Goal: Information Seeking & Learning: Learn about a topic

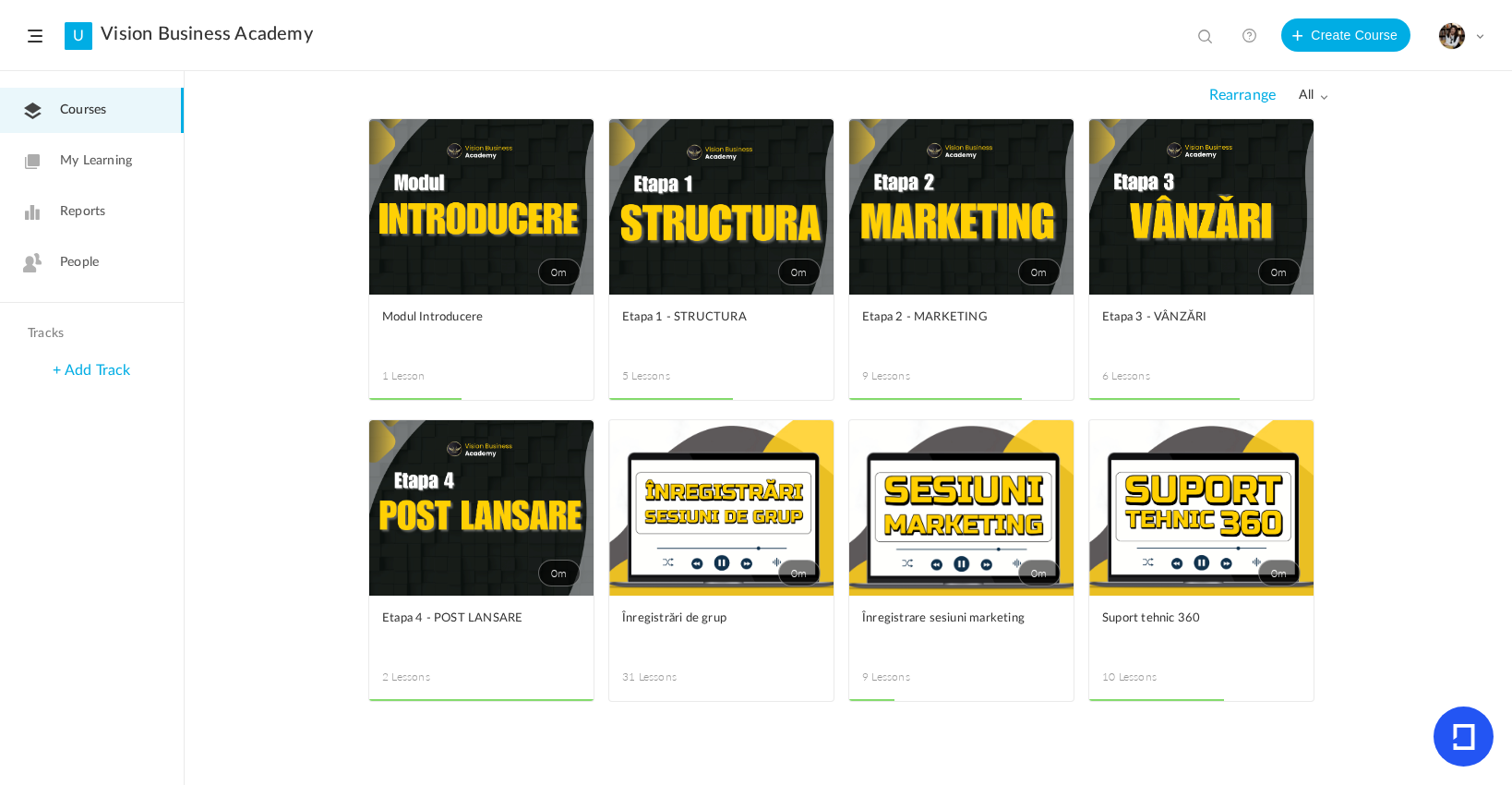
click at [88, 271] on span "People" at bounding box center [79, 263] width 39 height 20
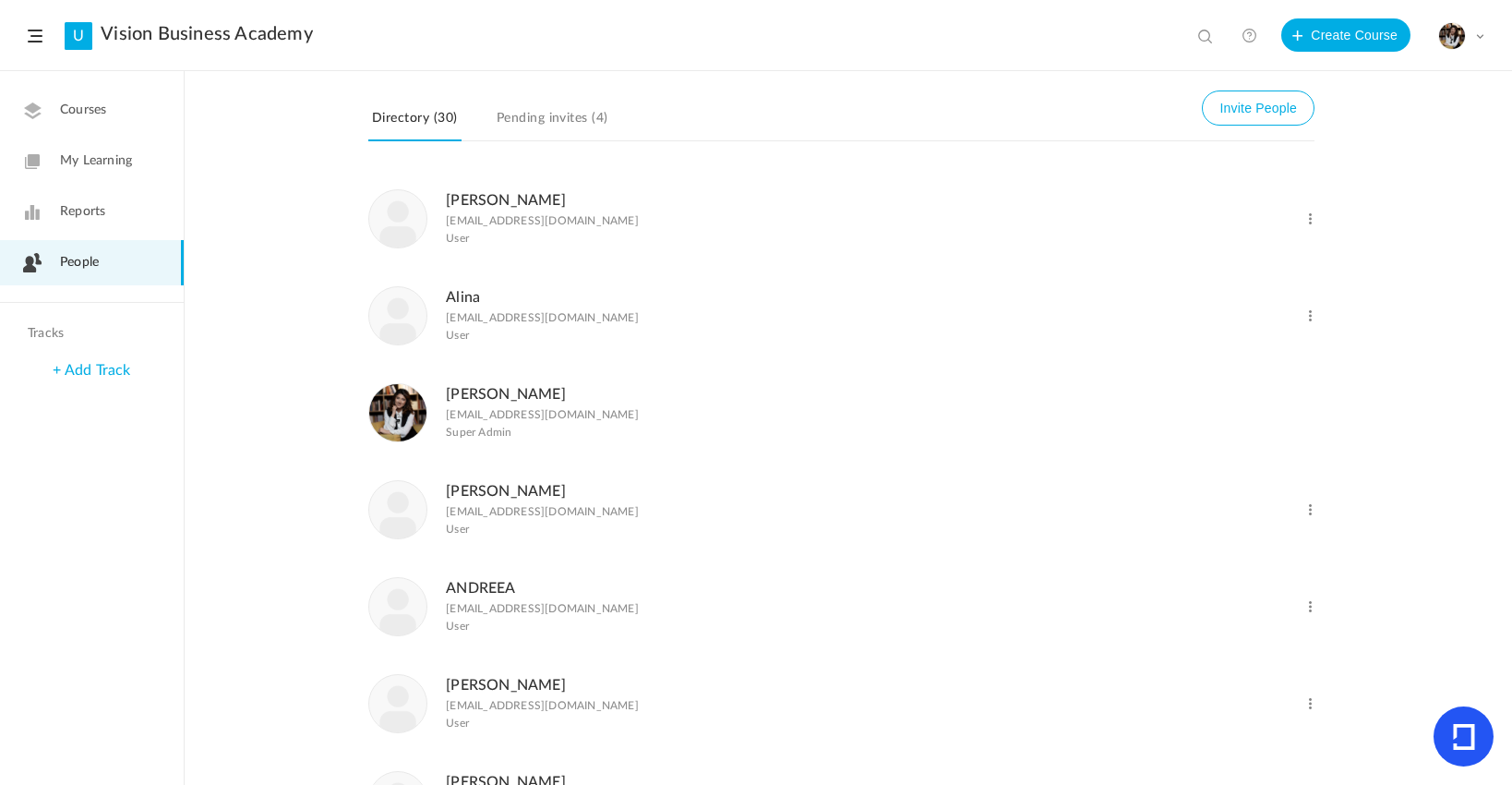
click at [545, 223] on p "[EMAIL_ADDRESS][DOMAIN_NAME]" at bounding box center [543, 220] width 193 height 13
click at [643, 226] on div "[PERSON_NAME] [PERSON_NAME][EMAIL_ADDRESS][DOMAIN_NAME] User" at bounding box center [775, 218] width 814 height 60
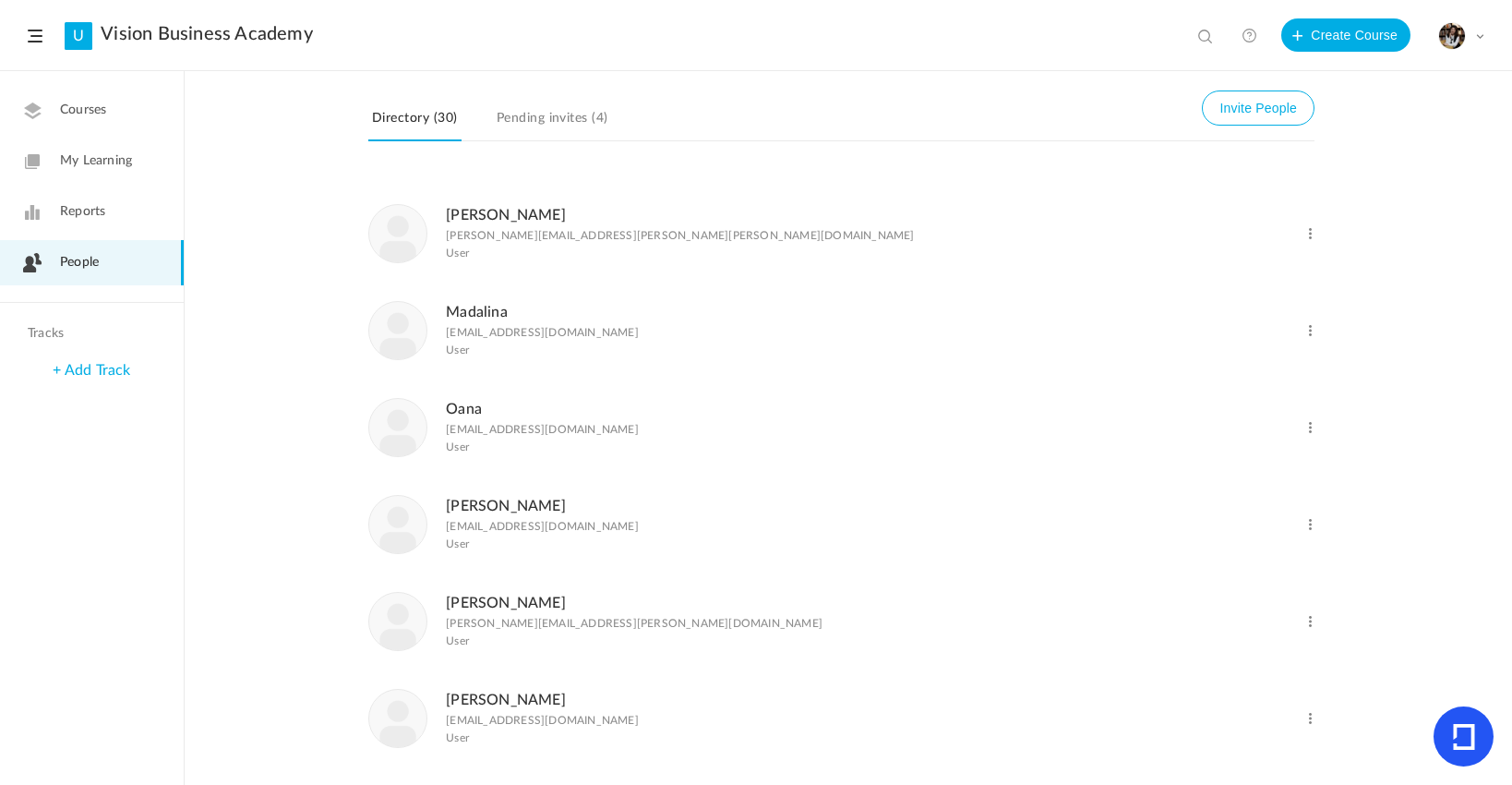
scroll to position [2368, 0]
click at [542, 137] on link "Pending invites (4)" at bounding box center [552, 124] width 119 height 35
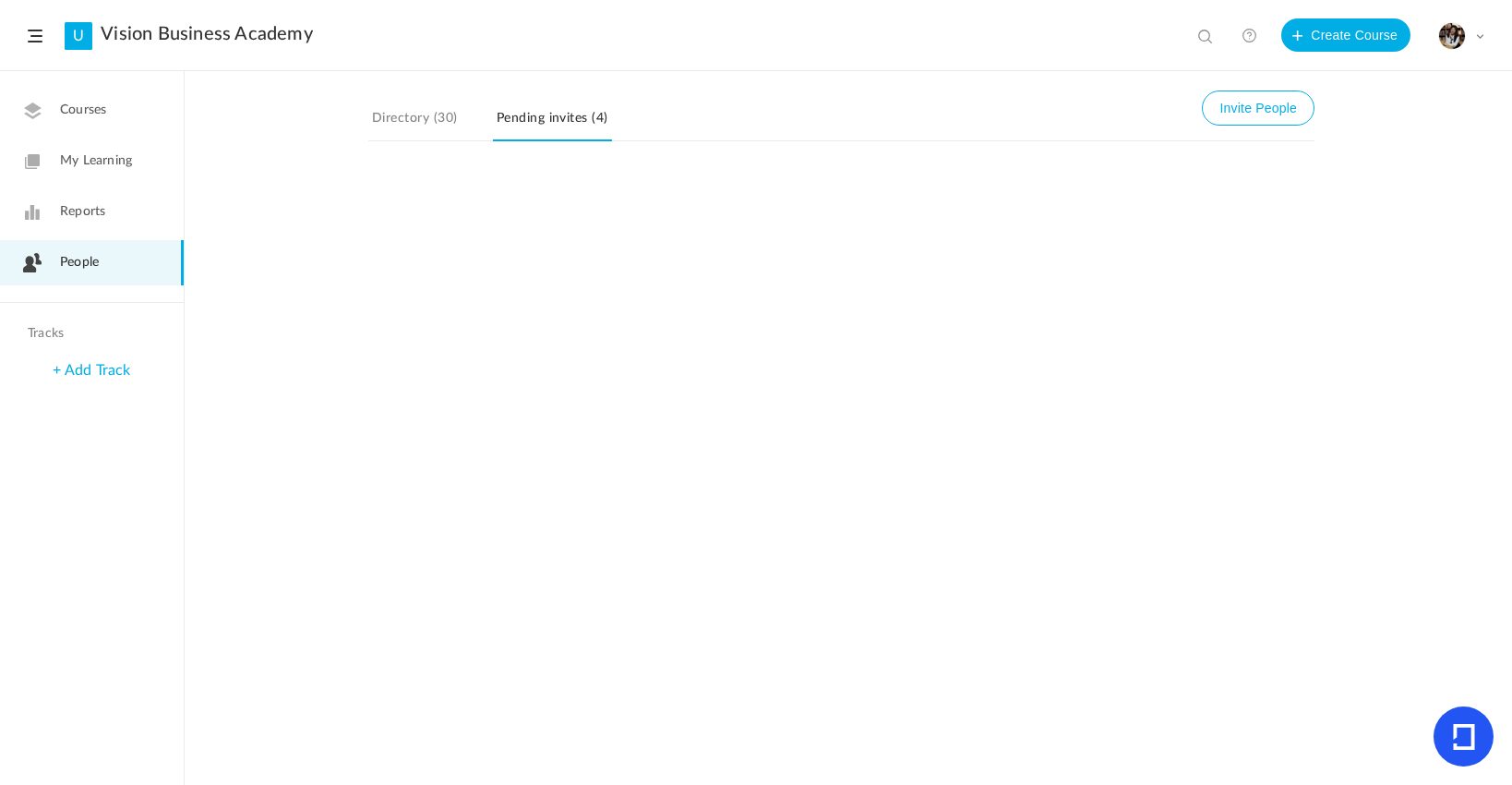
scroll to position [0, 0]
click at [1243, 109] on button "Invite People" at bounding box center [1257, 108] width 112 height 35
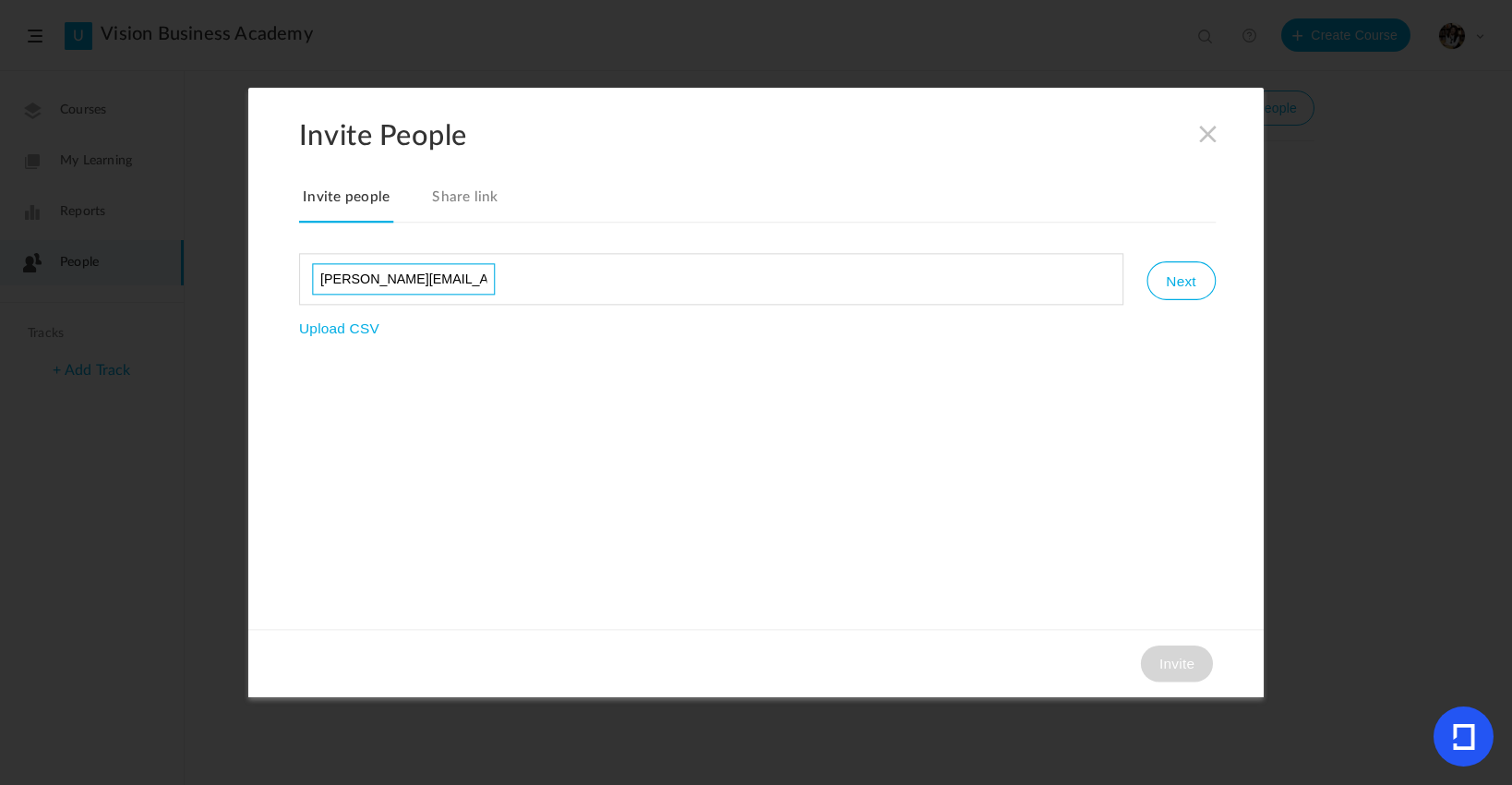
type input "[PERSON_NAME][EMAIL_ADDRESS][DOMAIN_NAME]"
click at [443, 282] on input "[PERSON_NAME][EMAIL_ADDRESS][DOMAIN_NAME]" at bounding box center [403, 279] width 183 height 31
click at [1173, 292] on button "Next" at bounding box center [1181, 281] width 68 height 39
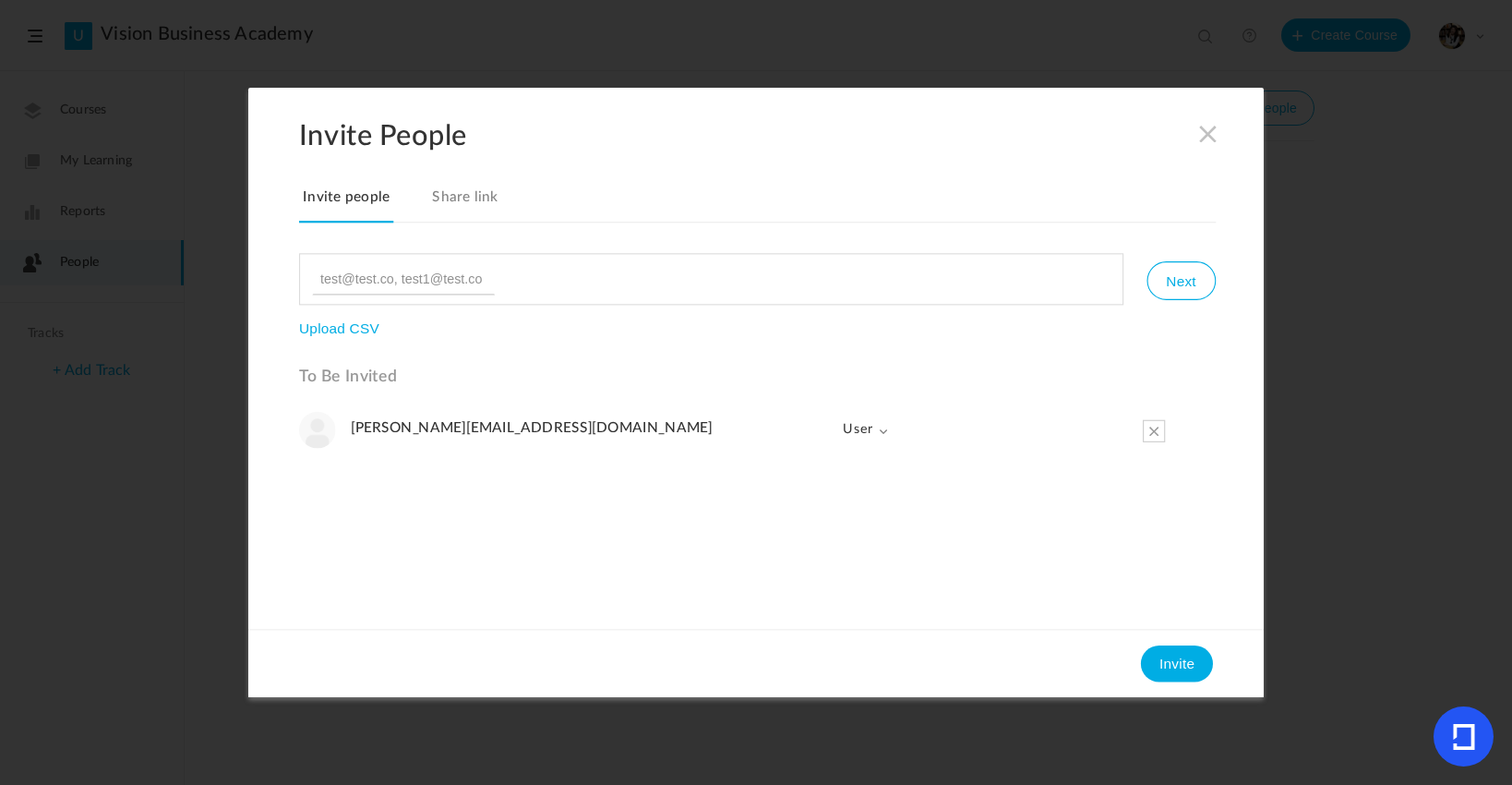
click at [481, 195] on link "Share link" at bounding box center [466, 204] width 74 height 39
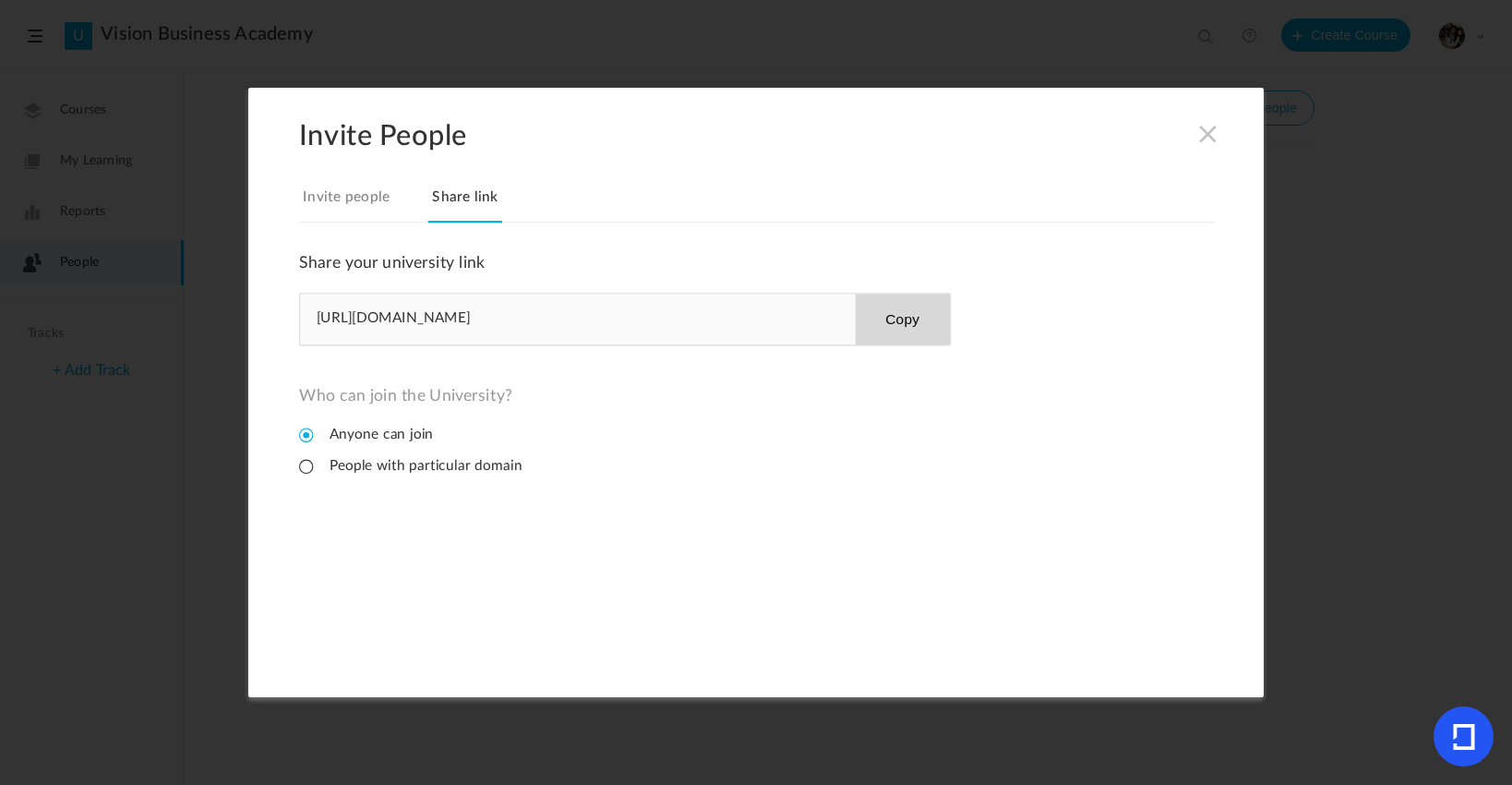
click at [473, 330] on div "[URL][DOMAIN_NAME] Copy" at bounding box center [625, 319] width 652 height 53
click at [340, 481] on ul "Anyone can join People with particular domain" at bounding box center [462, 457] width 326 height 62
click at [325, 468] on li "People with particular domain" at bounding box center [410, 466] width 224 height 18
click at [342, 441] on li "Anyone can join" at bounding box center [365, 434] width 134 height 18
click at [912, 337] on button "Copy" at bounding box center [902, 319] width 95 height 51
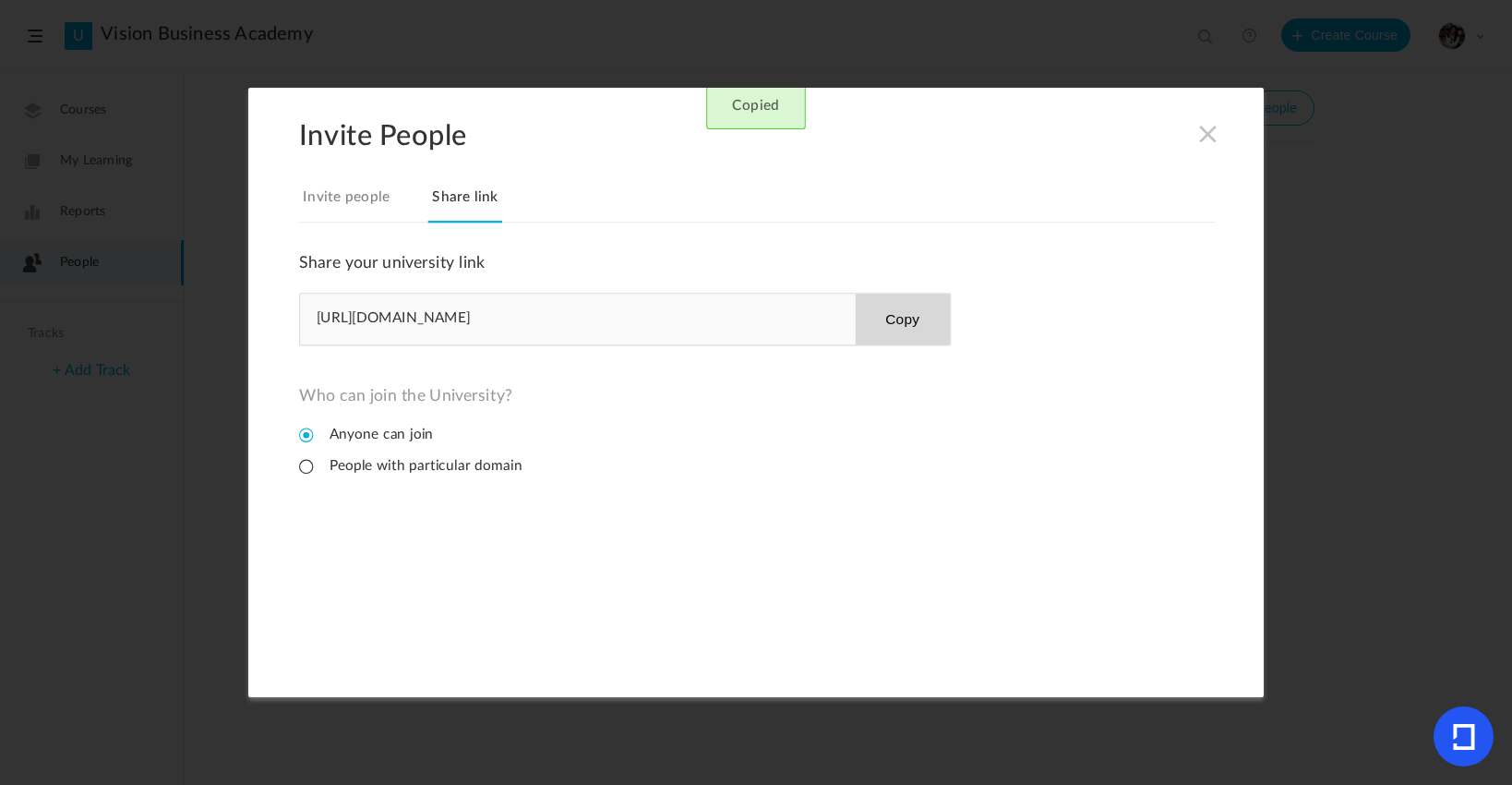
click at [373, 213] on link "Invite people" at bounding box center [346, 204] width 94 height 39
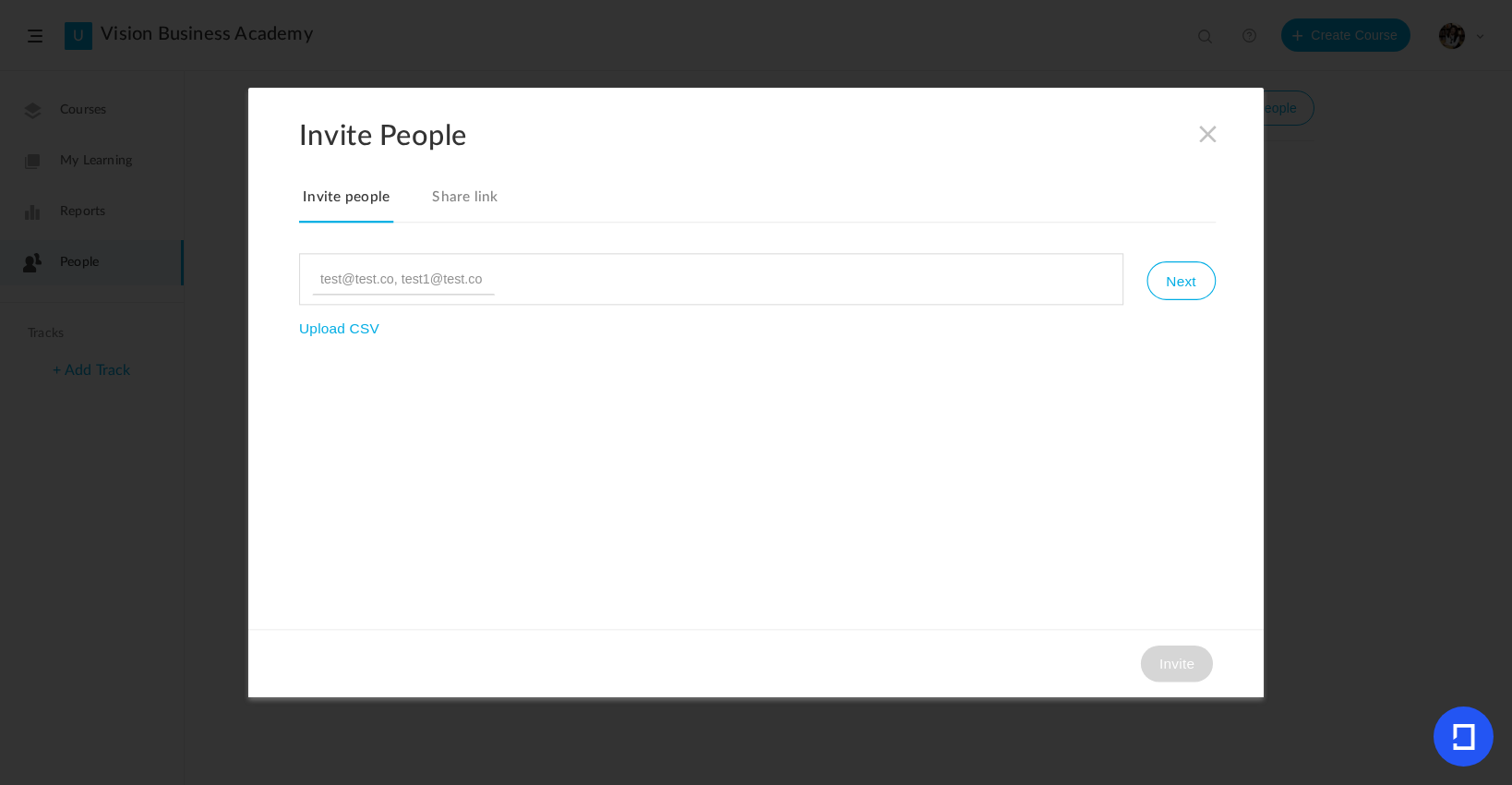
click at [468, 191] on link "Share link" at bounding box center [466, 204] width 74 height 39
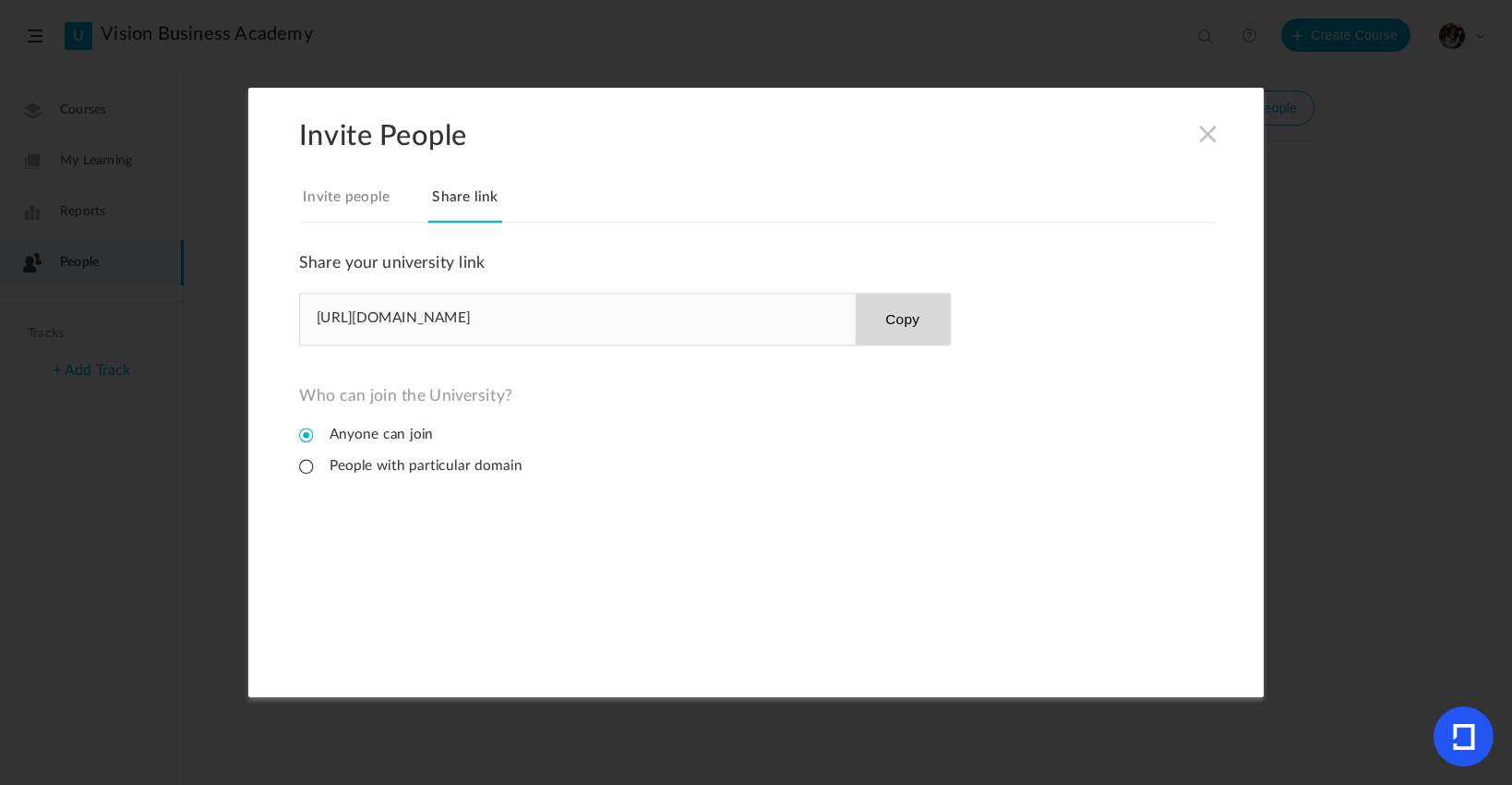
click at [202, 221] on section "Invite People Invite people Share link Share your university link [URL][DOMAIN_…" at bounding box center [756, 392] width 1512 height 785
click at [1410, 371] on section "Invite People Invite people Share link Share your university link [URL][DOMAIN_…" at bounding box center [756, 392] width 1512 height 785
click at [1213, 134] on span at bounding box center [1208, 134] width 20 height 21
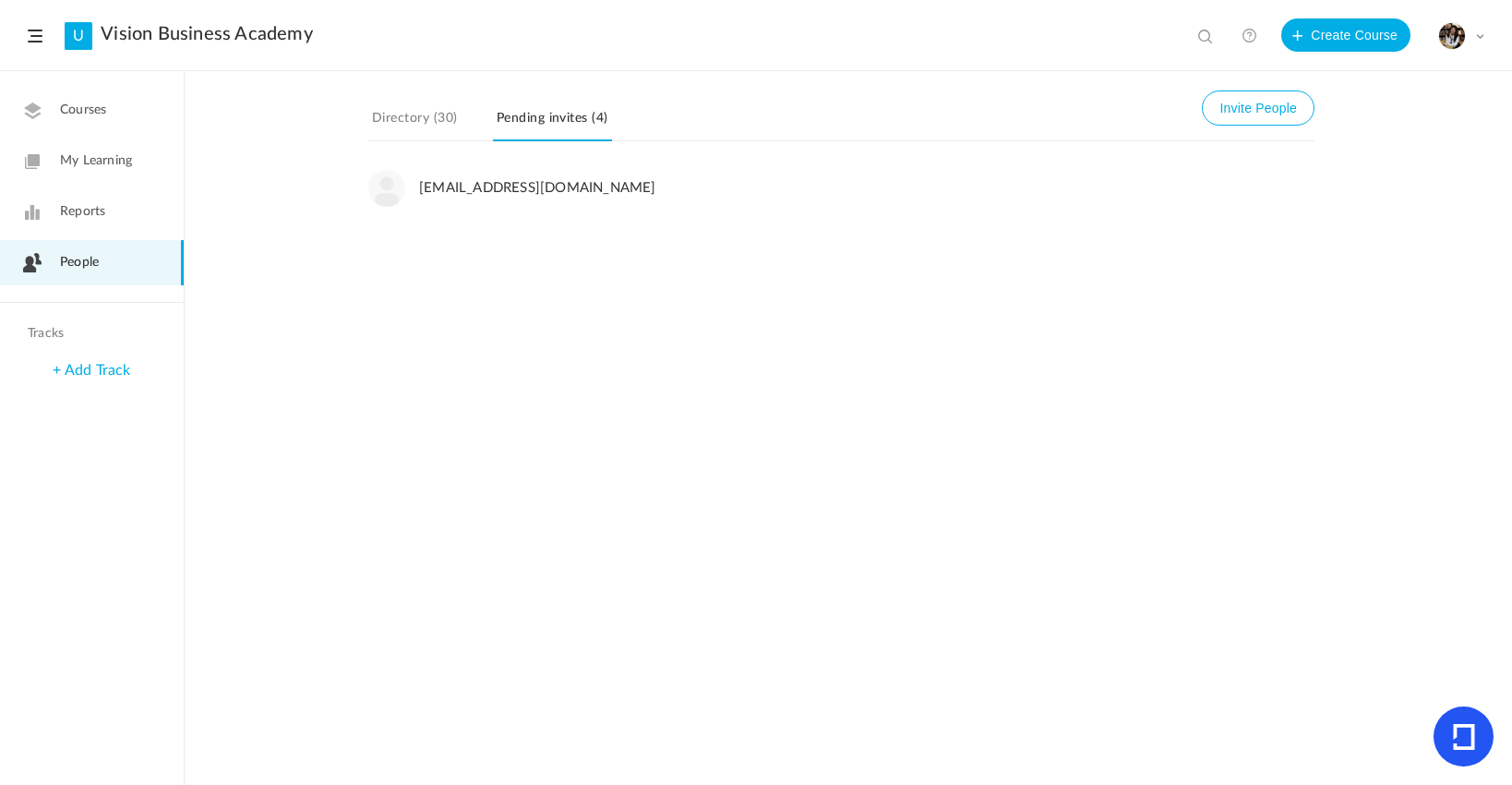
click at [92, 151] on span "My Learning" at bounding box center [96, 161] width 72 height 20
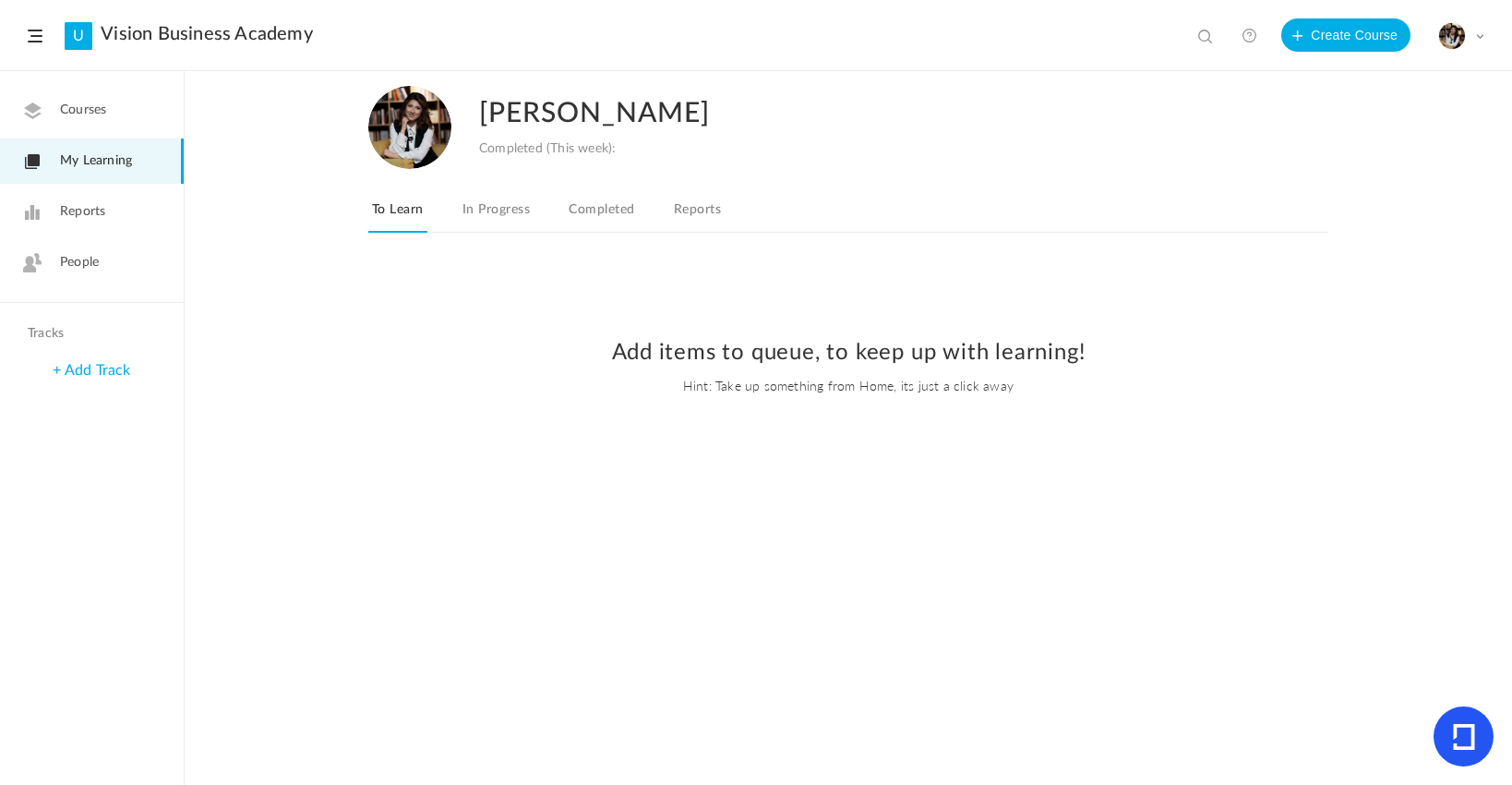
click at [105, 113] on span "Courses" at bounding box center [82, 110] width 46 height 20
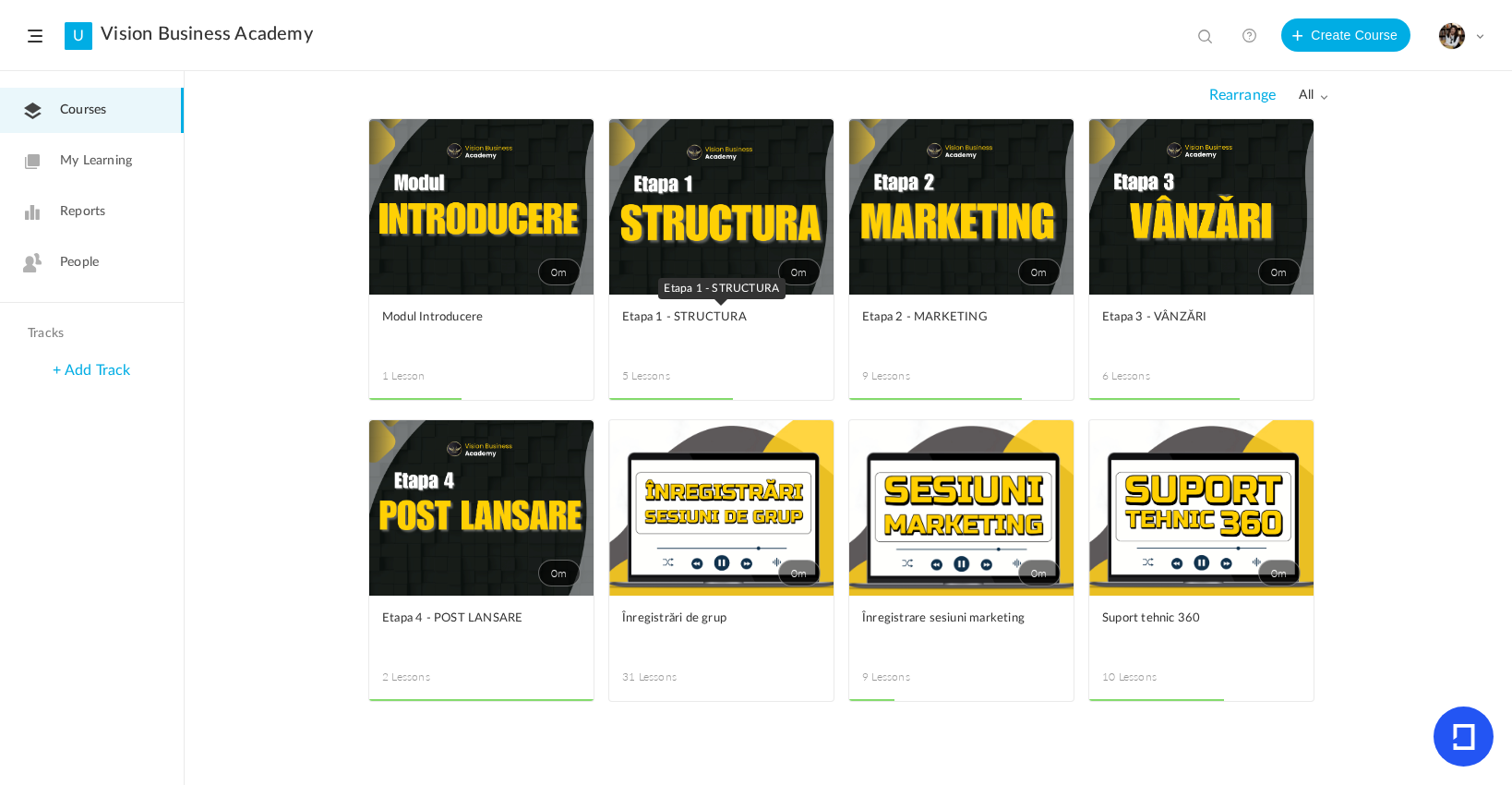
click at [755, 329] on link "Etapa 1 - STRUCTURA" at bounding box center [720, 328] width 198 height 42
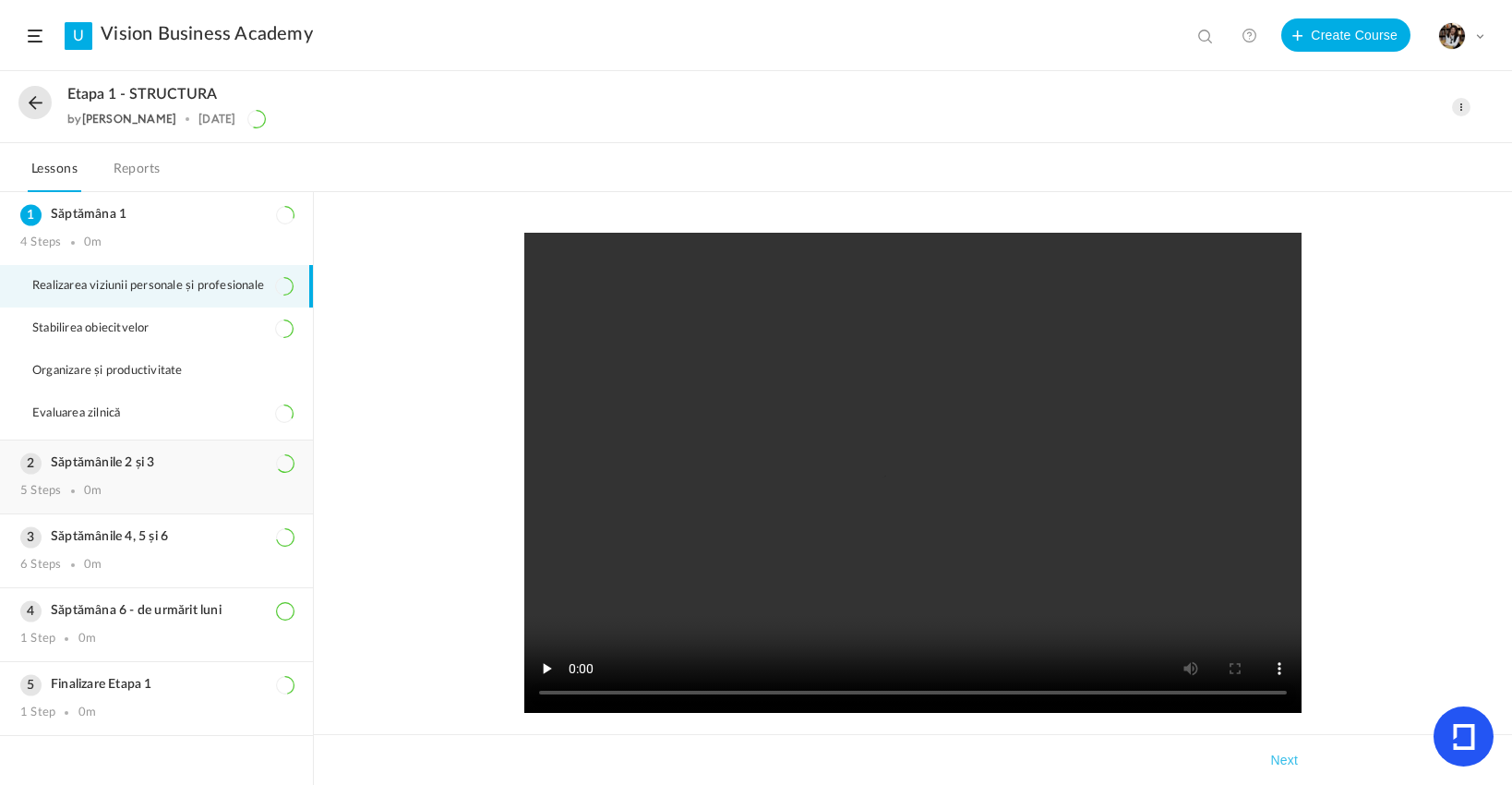
click at [167, 469] on h3 "Săptămânile 2 și 3" at bounding box center [156, 463] width 272 height 16
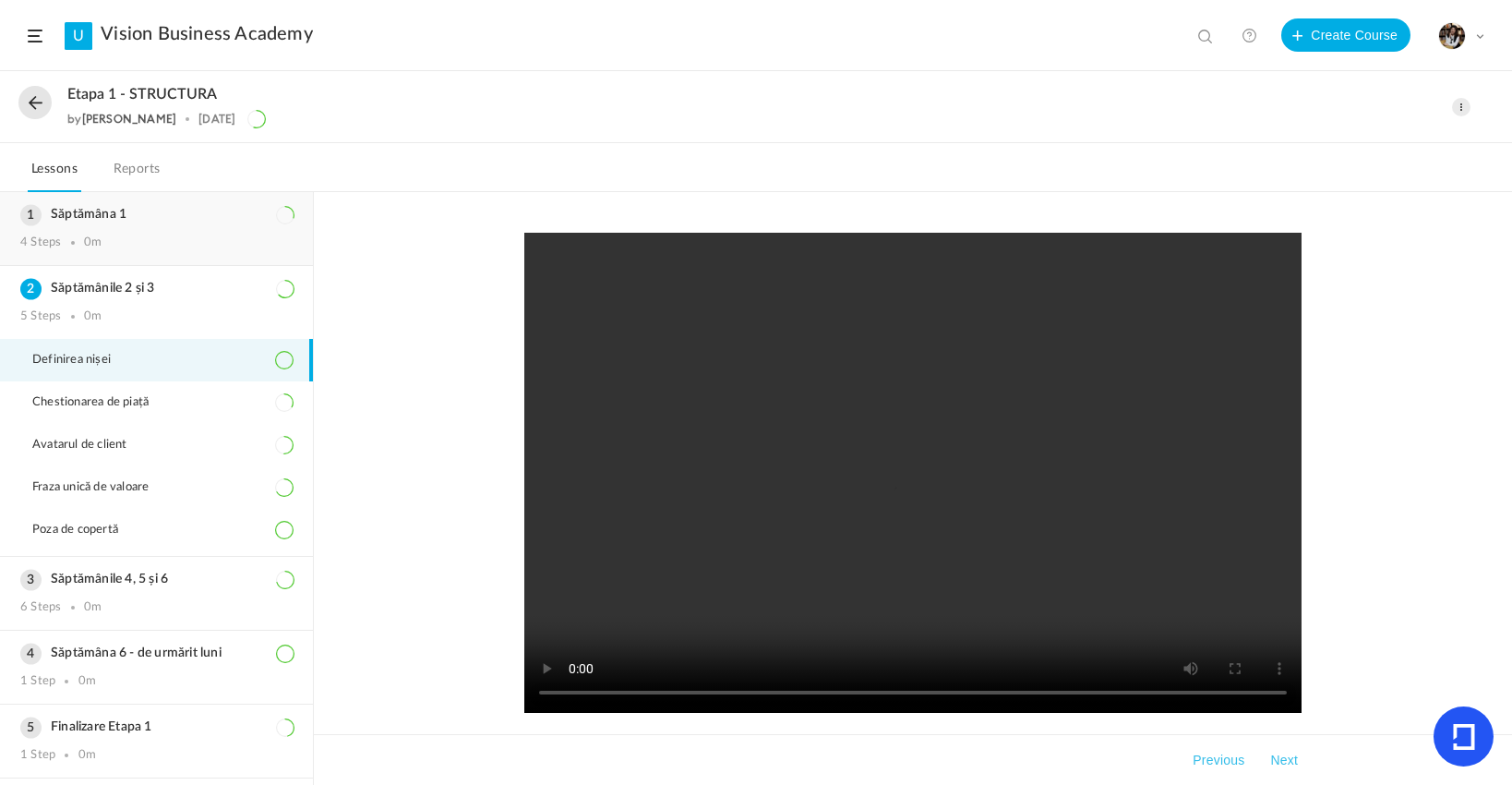
click at [131, 207] on h3 "Săptămâna 1" at bounding box center [156, 215] width 272 height 16
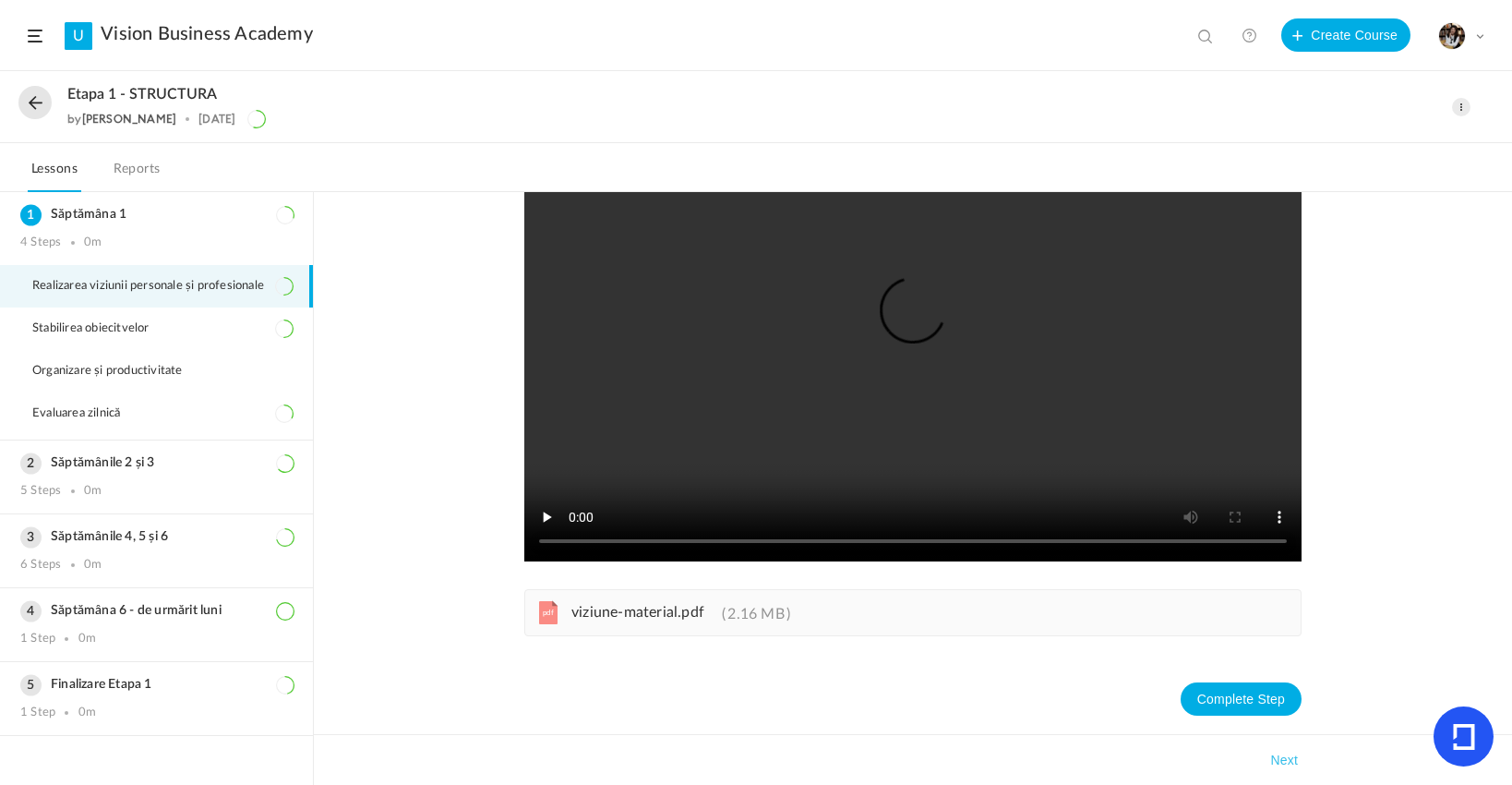
scroll to position [152, 0]
click at [666, 611] on span "viziune-material.pdf" at bounding box center [637, 611] width 133 height 15
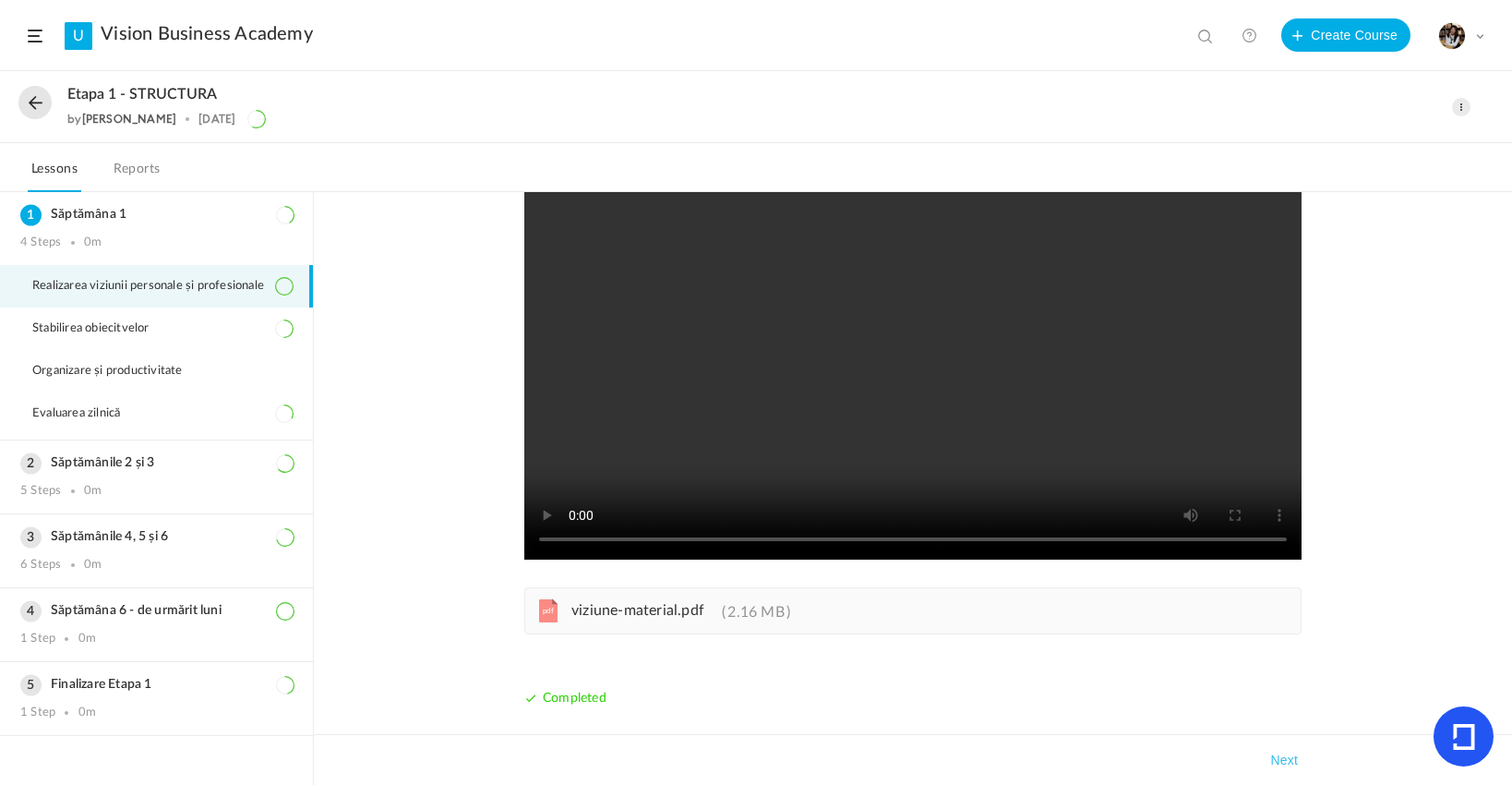
scroll to position [153, 0]
click at [728, 477] on video at bounding box center [913, 319] width 777 height 480
click at [541, 540] on video at bounding box center [913, 319] width 777 height 480
click at [577, 546] on video at bounding box center [913, 319] width 777 height 480
